Goal: Transaction & Acquisition: Obtain resource

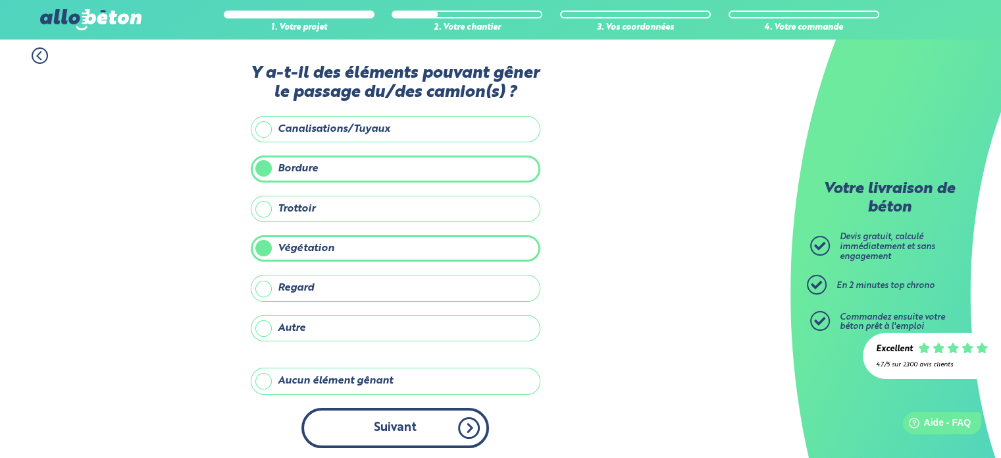
click at [429, 408] on button "Suivant" at bounding box center [396, 428] width 188 height 40
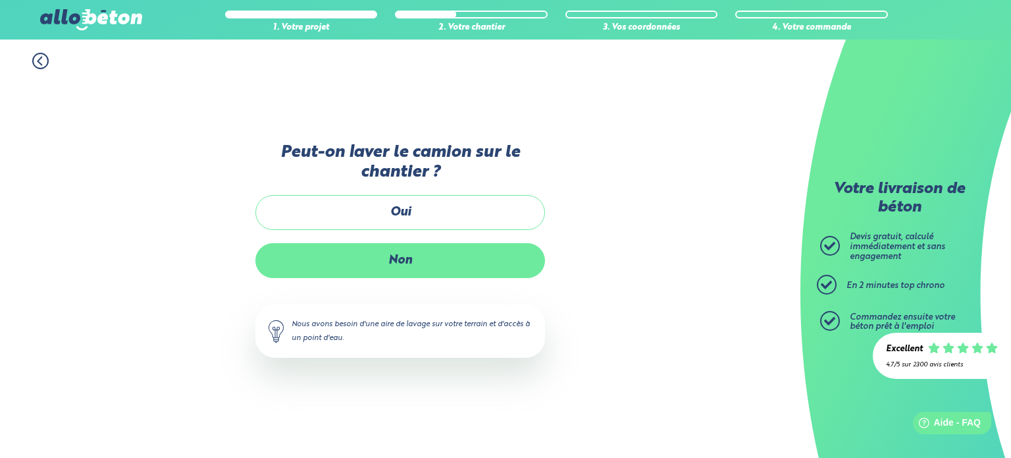
click at [429, 265] on label "Non" at bounding box center [400, 260] width 290 height 35
click at [0, 0] on input "Non" at bounding box center [0, 0] width 0 height 0
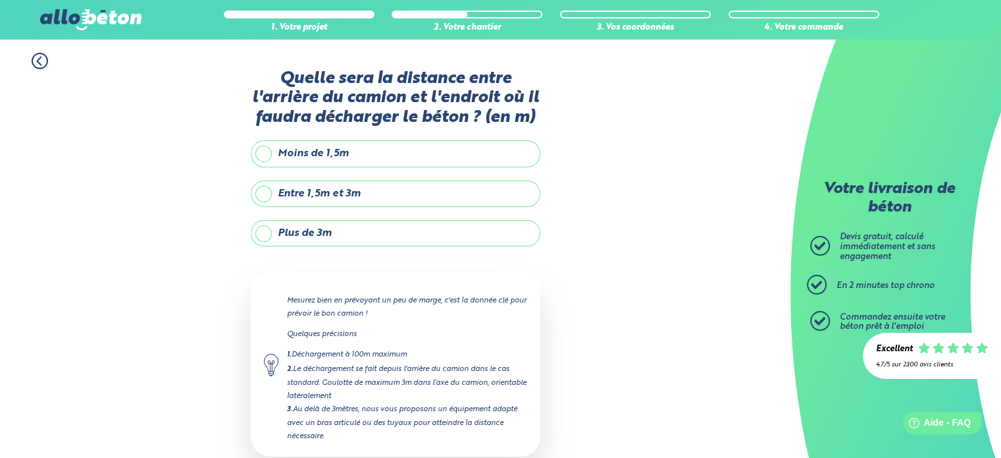
click at [263, 151] on label "Moins de 1,5m" at bounding box center [396, 153] width 290 height 26
click at [0, 0] on input "Moins de 1,5m" at bounding box center [0, 0] width 0 height 0
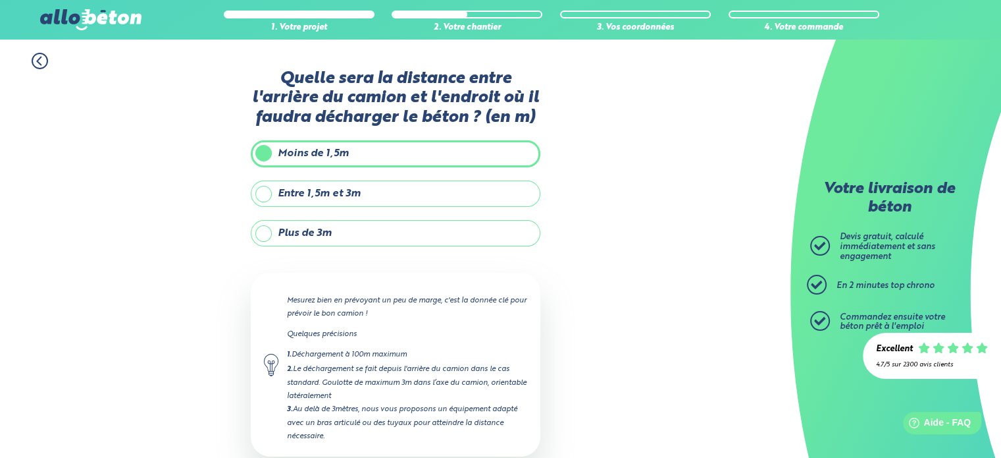
click at [259, 201] on label "Entre 1,5m et 3m" at bounding box center [396, 193] width 290 height 26
click at [0, 0] on input "Entre 1,5m et 3m" at bounding box center [0, 0] width 0 height 0
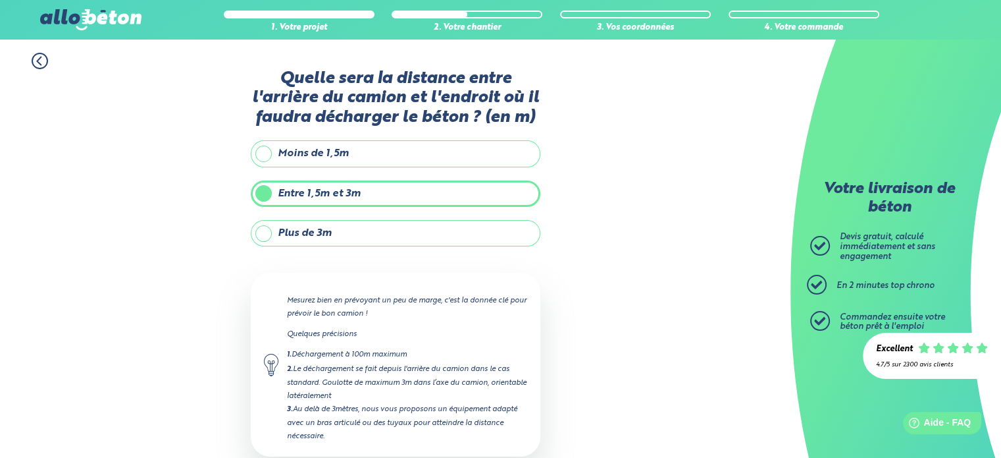
click at [261, 158] on label "Moins de 1,5m" at bounding box center [396, 153] width 290 height 26
click at [0, 0] on input "Moins de 1,5m" at bounding box center [0, 0] width 0 height 0
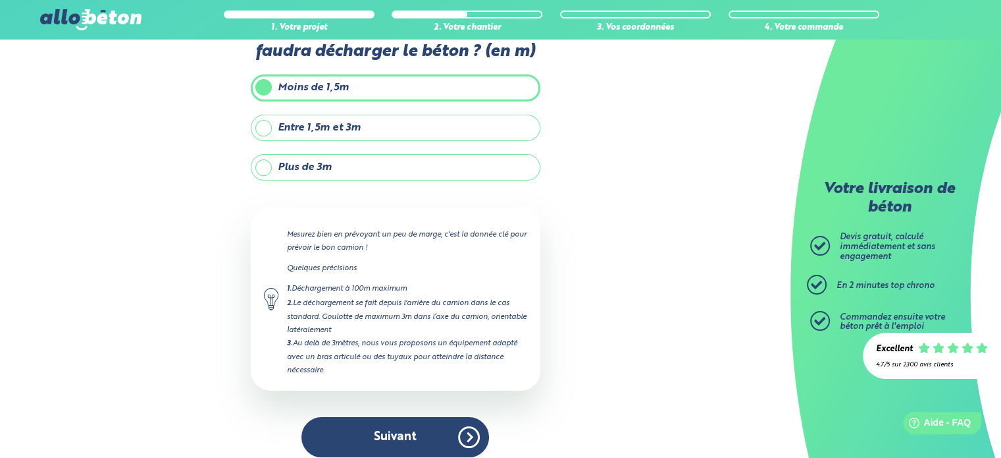
scroll to position [74, 0]
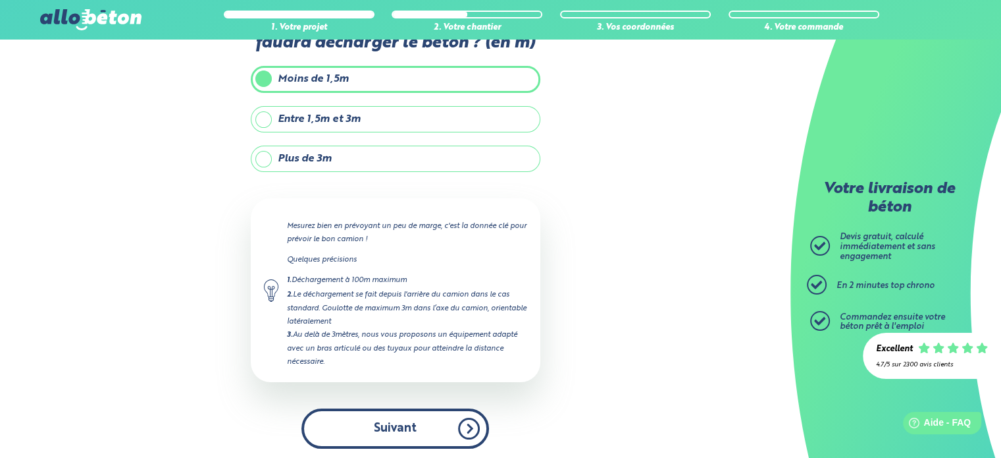
click at [442, 425] on button "Suivant" at bounding box center [396, 428] width 188 height 40
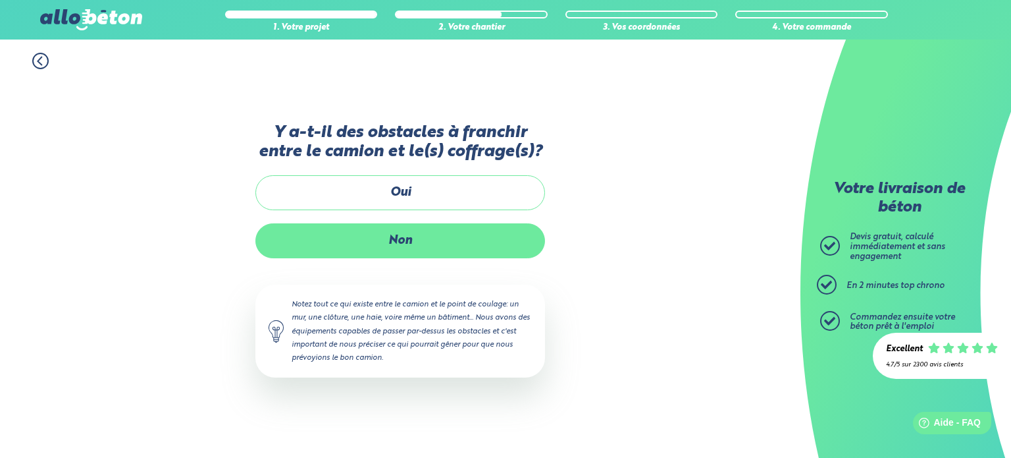
click at [471, 247] on label "Non" at bounding box center [400, 240] width 290 height 35
click at [0, 0] on input "Non" at bounding box center [0, 0] width 0 height 0
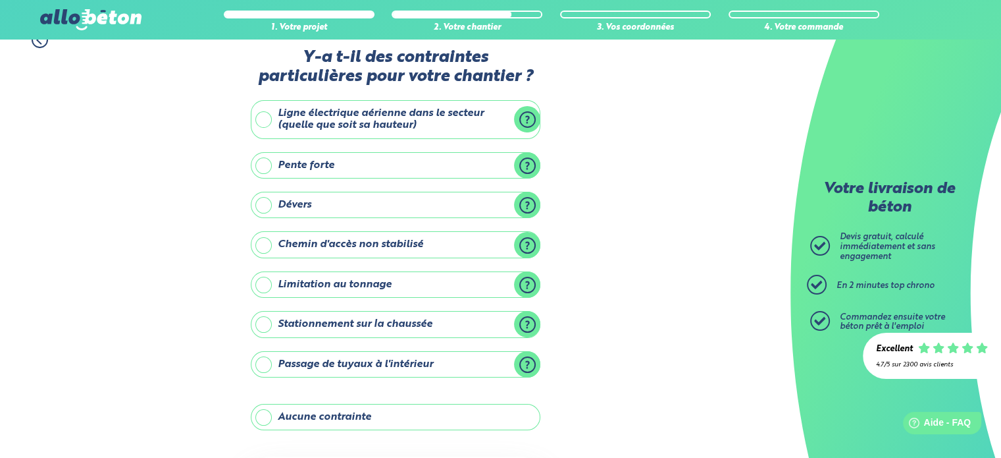
scroll to position [18, 0]
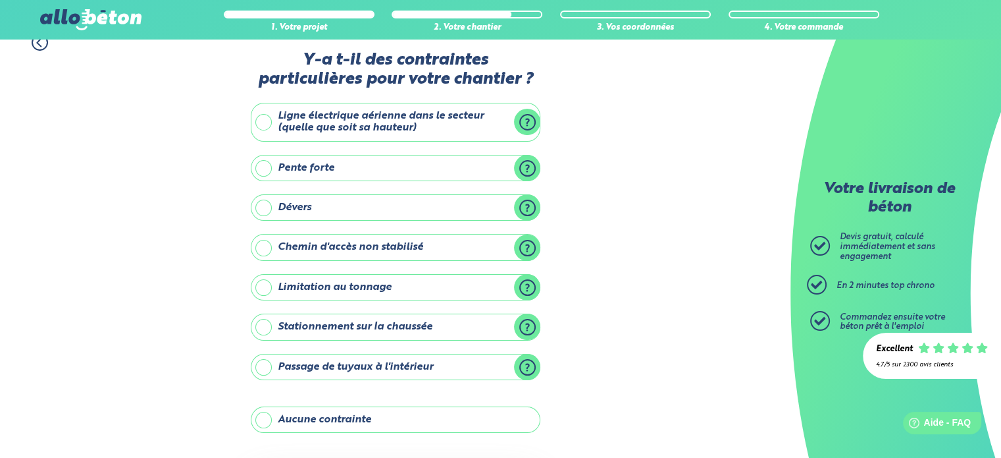
click at [259, 166] on label "Pente forte" at bounding box center [396, 168] width 290 height 26
click at [0, 0] on input "Pente forte" at bounding box center [0, 0] width 0 height 0
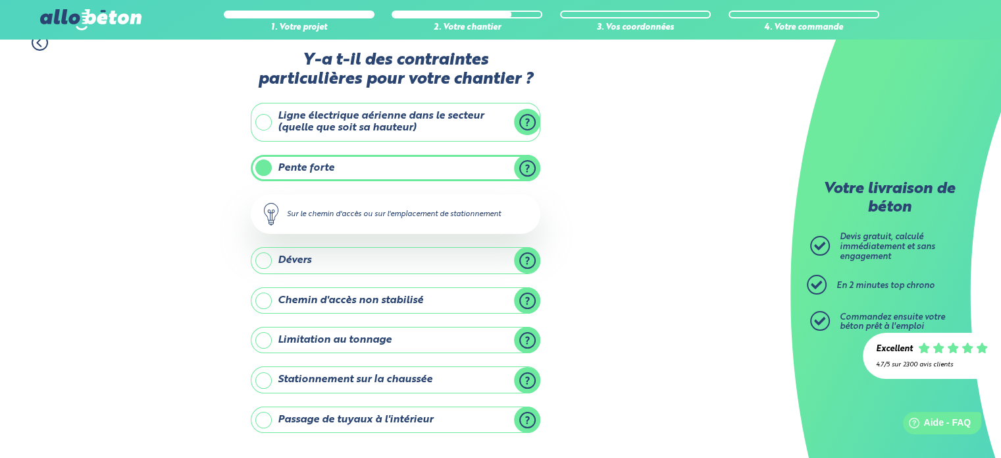
click at [474, 213] on div "Sur le chemin d'accès ou sur l'emplacement de stationnement" at bounding box center [396, 214] width 290 height 40
click at [274, 211] on div "Sur le chemin d'accès ou sur l'emplacement de stationnement" at bounding box center [396, 214] width 290 height 40
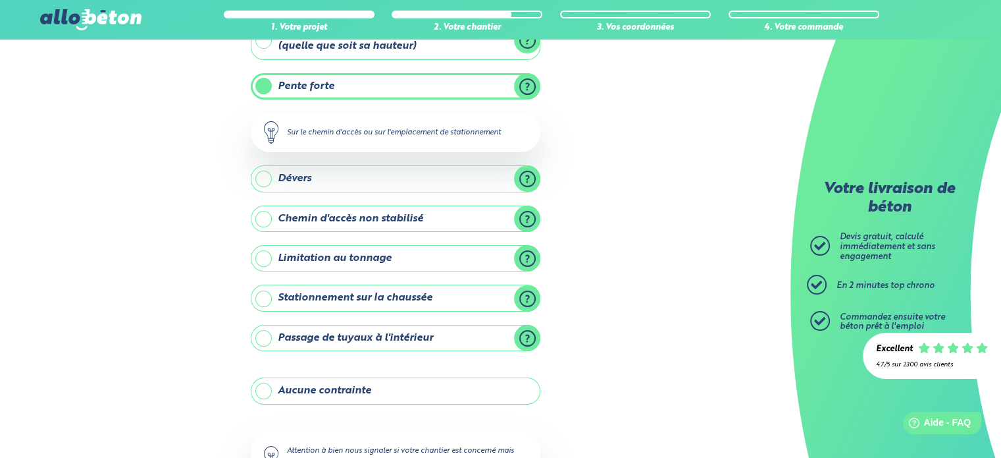
scroll to position [203, 0]
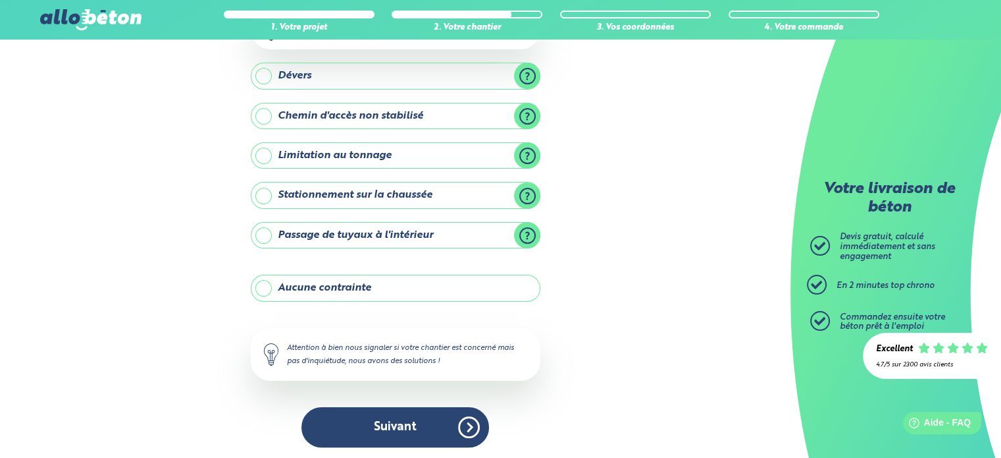
click at [429, 415] on button "Suivant" at bounding box center [396, 427] width 188 height 40
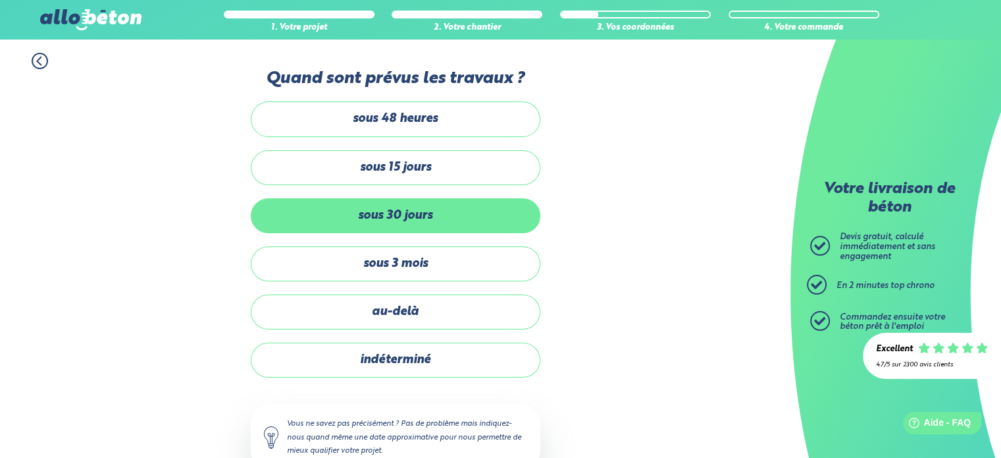
click at [481, 208] on label "sous 30 jours" at bounding box center [396, 215] width 290 height 35
click at [0, 0] on input "sous 30 jours" at bounding box center [0, 0] width 0 height 0
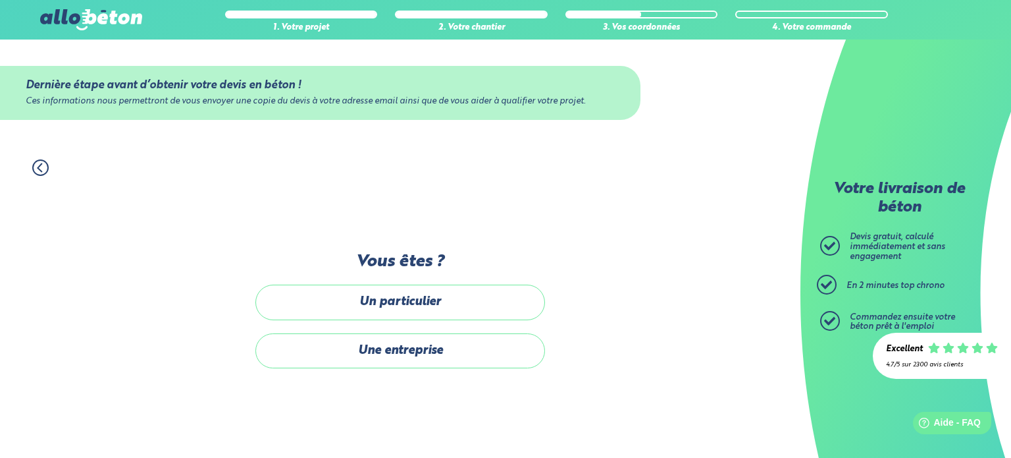
click at [494, 304] on label "Un particulier" at bounding box center [400, 301] width 290 height 35
click at [0, 0] on input "Un particulier" at bounding box center [0, 0] width 0 height 0
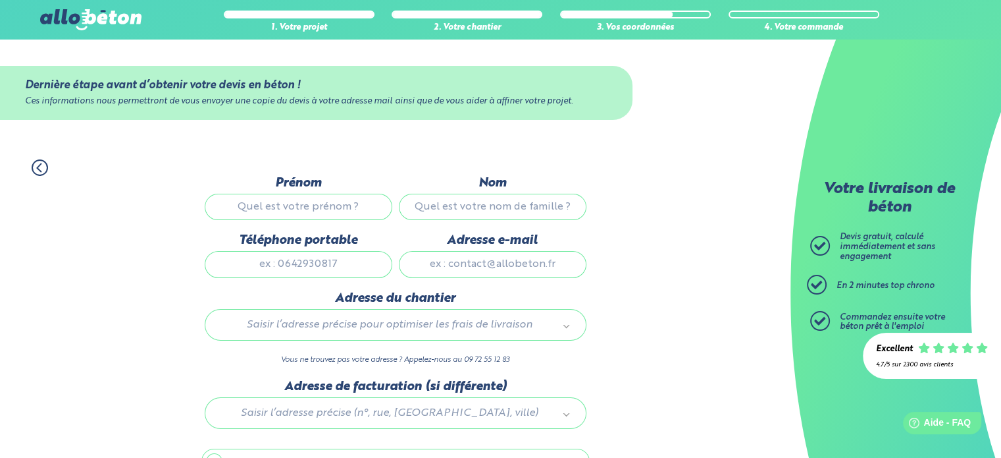
click at [327, 198] on input "Prénom" at bounding box center [299, 207] width 188 height 26
type input "PIERRE-JEAN"
type input "DANIS"
type input "0682402964"
type input "pierre-jean.danis@bureauveritas.com"
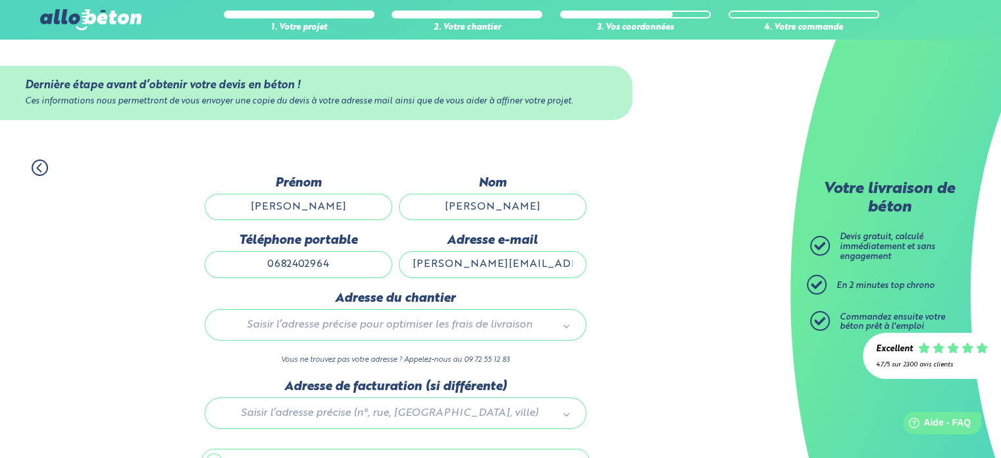
type input "Allee Du Rossignol"
click at [507, 269] on input "pierre-jean.danis@bureauveritas.com" at bounding box center [493, 264] width 188 height 26
drag, startPoint x: 421, startPoint y: 263, endPoint x: 552, endPoint y: 262, distance: 131.0
click at [612, 265] on div "1. Votre projet 2. Votre chantier 3. Vos coordonnées 4. Votre commande Dernière…" at bounding box center [395, 339] width 791 height 387
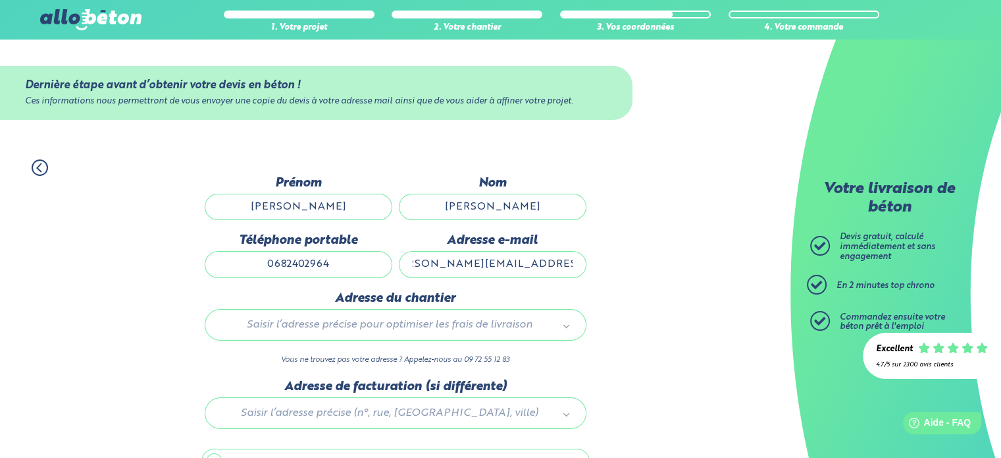
click at [329, 260] on input "0682402964" at bounding box center [299, 264] width 188 height 26
drag, startPoint x: 337, startPoint y: 263, endPoint x: 279, endPoint y: 265, distance: 58.0
click at [279, 265] on input "0682402964" at bounding box center [299, 264] width 188 height 26
type input "0663378627"
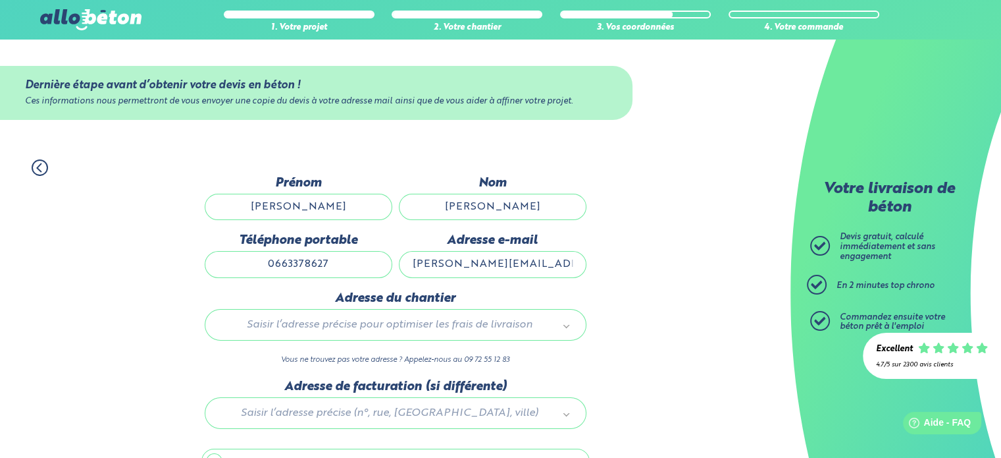
click at [491, 262] on input "pierre-jean.danis@bureauveritas.com" at bounding box center [493, 264] width 188 height 26
drag, startPoint x: 403, startPoint y: 263, endPoint x: 814, endPoint y: 255, distance: 410.9
click at [814, 255] on main "Votre livraison de béton Devis gratuit, calculé immédiatement et sans engagemen…" at bounding box center [500, 287] width 1001 height 494
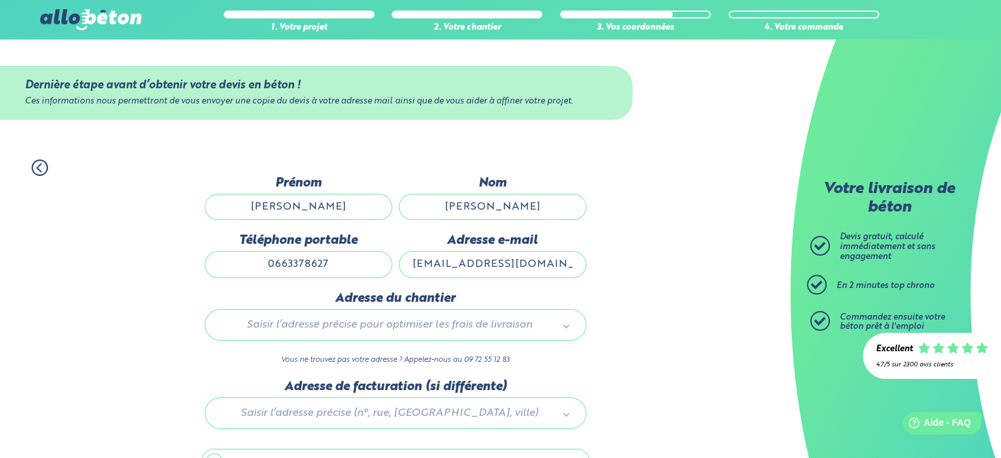
type input "pjdanis@yahoo.fr"
click at [687, 292] on div "1. Votre projet 2. Votre chantier 3. Vos coordonnées 4. Votre commande Dernière…" at bounding box center [395, 339] width 791 height 387
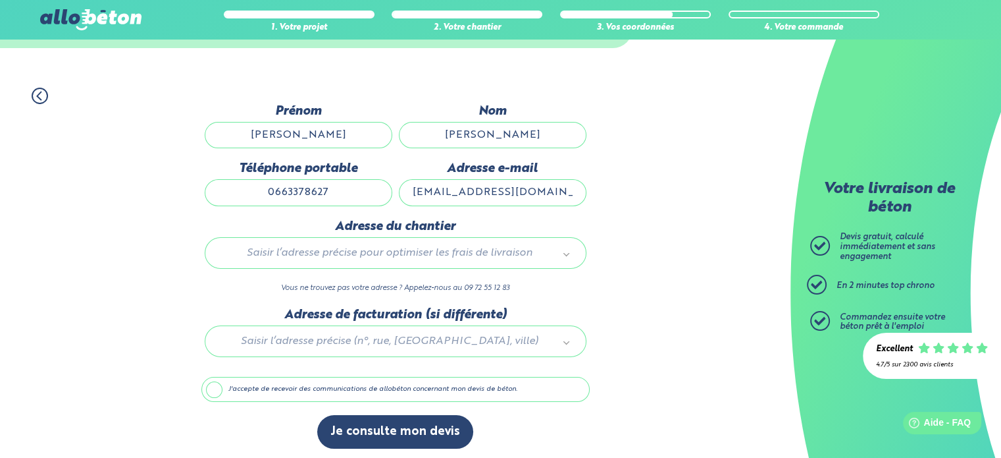
scroll to position [74, 0]
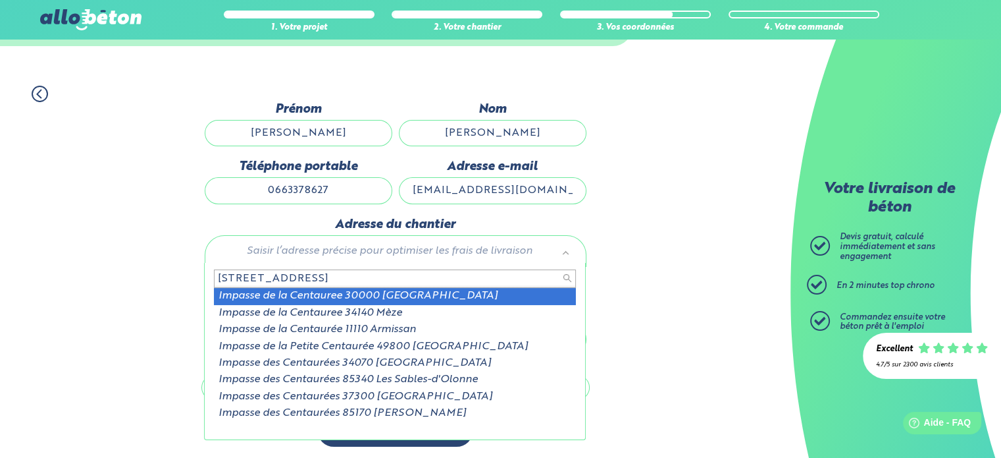
type input "130 impasse de la centaurée"
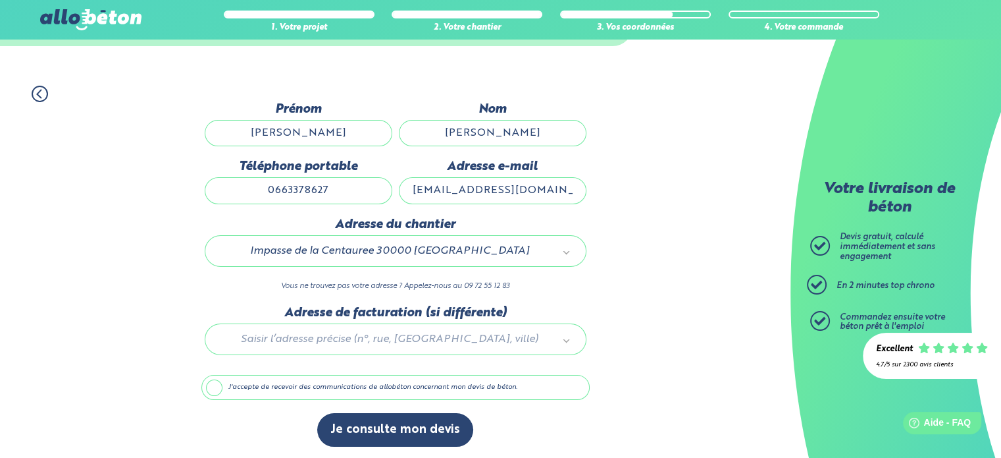
click at [395, 338] on div at bounding box center [395, 336] width 388 height 63
click at [211, 385] on label "J'accepte de recevoir des communications de allobéton concernant mon devis de b…" at bounding box center [395, 387] width 388 height 25
click at [0, 0] on input "J'accepte de recevoir des communications de allobéton concernant mon devis de b…" at bounding box center [0, 0] width 0 height 0
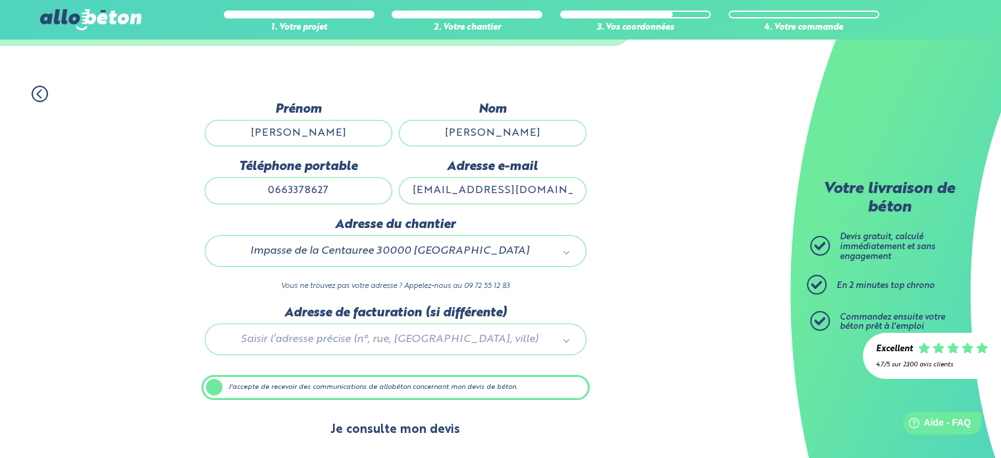
click at [395, 426] on button "Je consulte mon devis" at bounding box center [395, 430] width 156 height 34
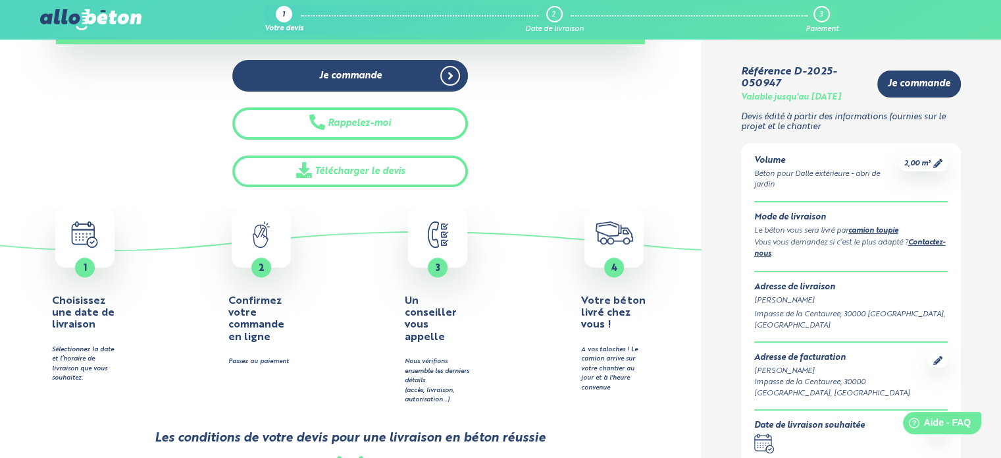
scroll to position [329, 0]
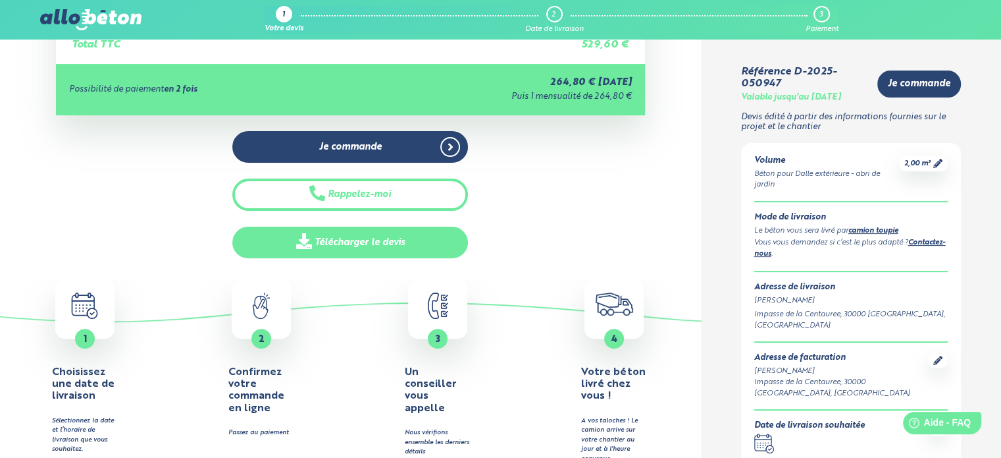
click at [333, 234] on link "Télécharger le devis" at bounding box center [350, 242] width 236 height 32
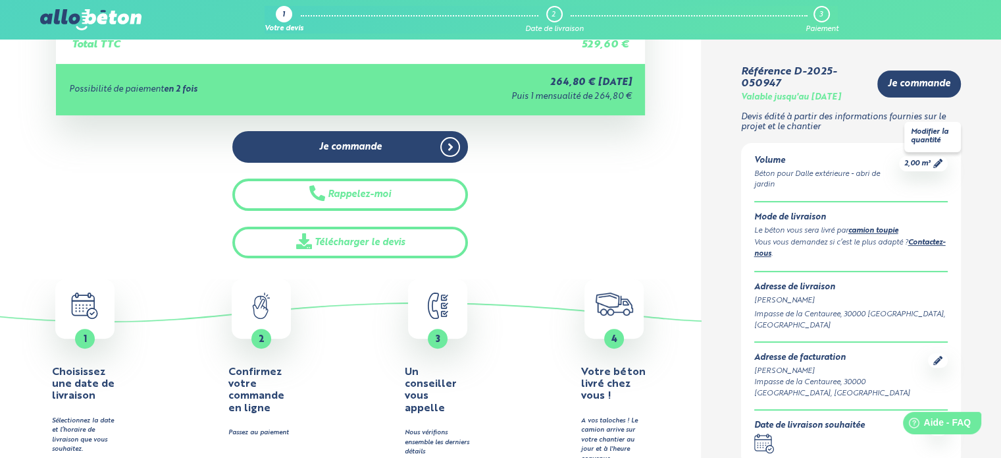
click at [916, 170] on div "2,00 m³" at bounding box center [923, 163] width 49 height 15
click at [935, 165] on icon at bounding box center [938, 163] width 9 height 9
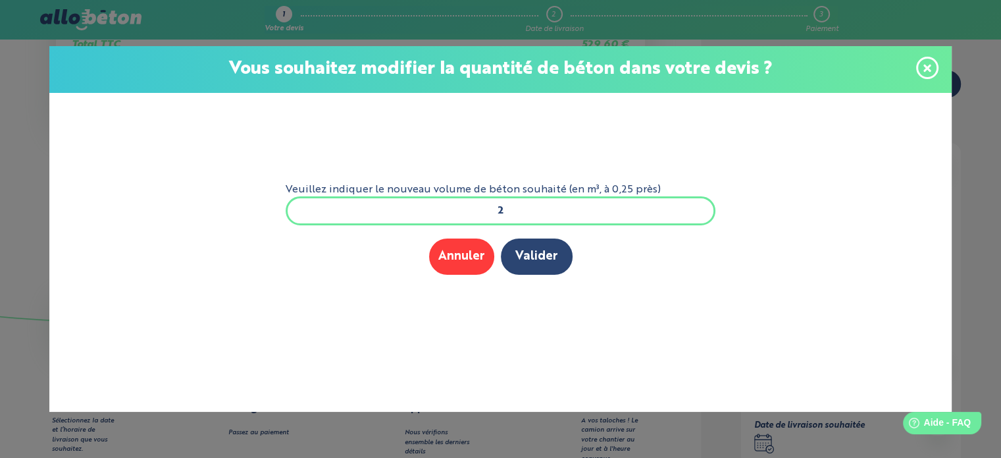
drag, startPoint x: 501, startPoint y: 213, endPoint x: 489, endPoint y: 213, distance: 11.9
click at [489, 213] on input "2" at bounding box center [501, 210] width 431 height 29
type input "1,5"
click at [547, 265] on button "Valider" at bounding box center [537, 256] width 72 height 36
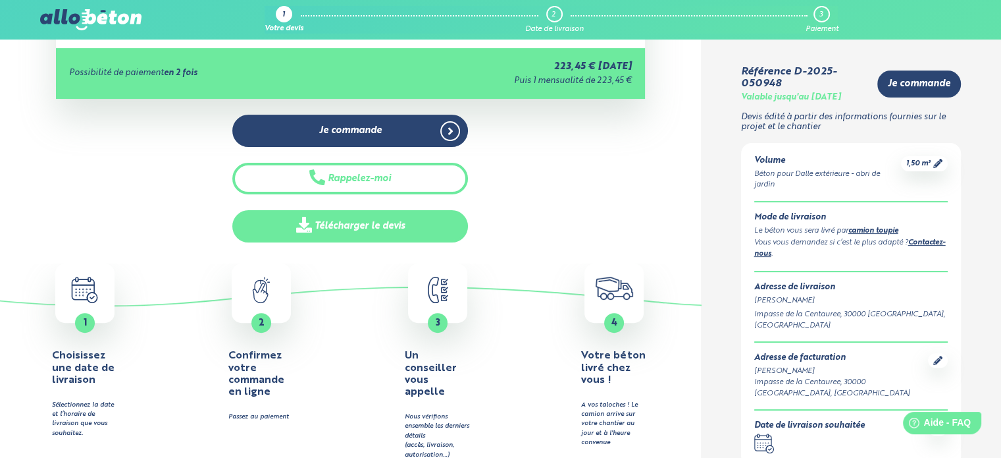
scroll to position [329, 0]
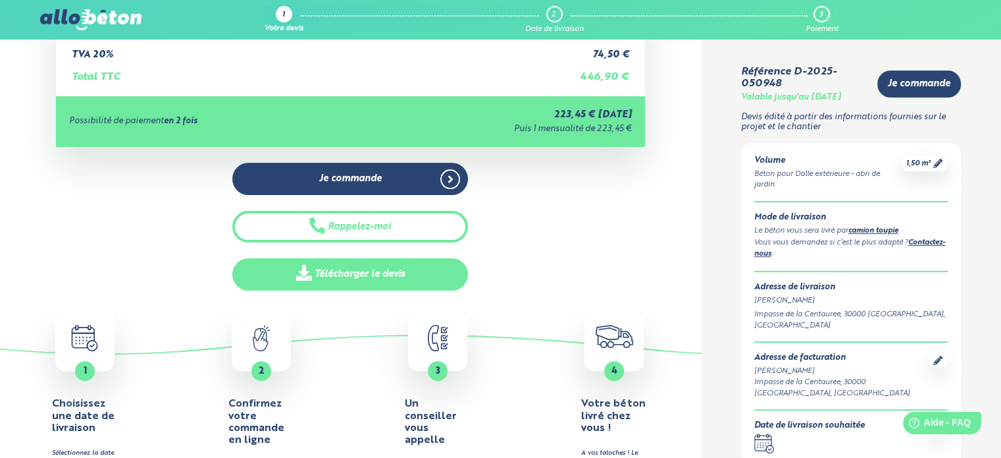
click at [369, 275] on link "Télécharger le devis" at bounding box center [350, 274] width 236 height 32
